Goal: Information Seeking & Learning: Find contact information

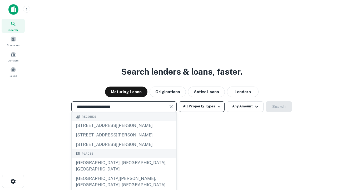
click at [124, 174] on div "Santa Monica, CA, USA" at bounding box center [124, 166] width 105 height 16
click at [202, 106] on button "All Property Types" at bounding box center [202, 106] width 46 height 11
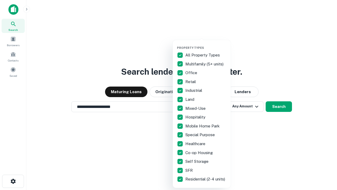
type input "**********"
click at [206, 44] on button "button" at bounding box center [206, 44] width 58 height 0
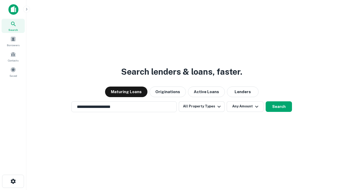
scroll to position [3, 64]
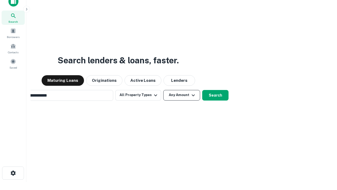
click at [163, 90] on button "Any Amount" at bounding box center [181, 95] width 37 height 11
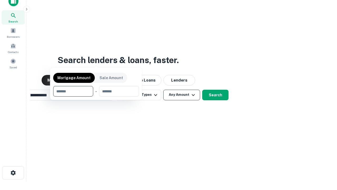
scroll to position [38, 149]
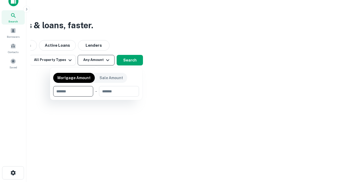
type input "*******"
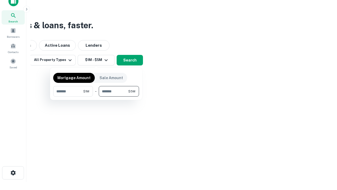
type input "*******"
click at [96, 96] on button "button" at bounding box center [96, 96] width 86 height 0
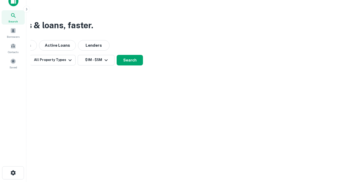
scroll to position [3, 97]
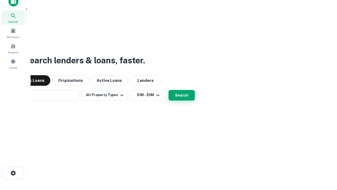
click at [169, 90] on button "Search" at bounding box center [182, 95] width 26 height 11
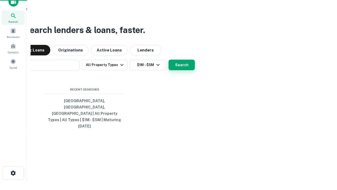
scroll to position [14, 149]
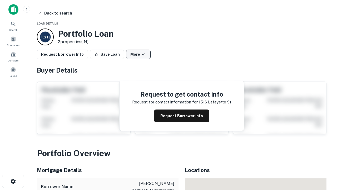
click at [138, 54] on button "More" at bounding box center [138, 54] width 25 height 9
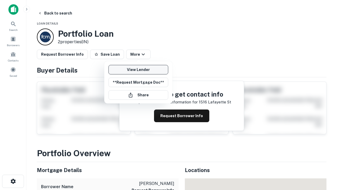
click at [138, 70] on link "View Lender" at bounding box center [139, 69] width 60 height 9
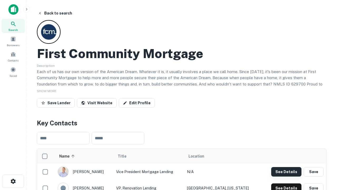
click at [286, 171] on button "See Details" at bounding box center [286, 171] width 30 height 9
